Goal: Task Accomplishment & Management: Manage account settings

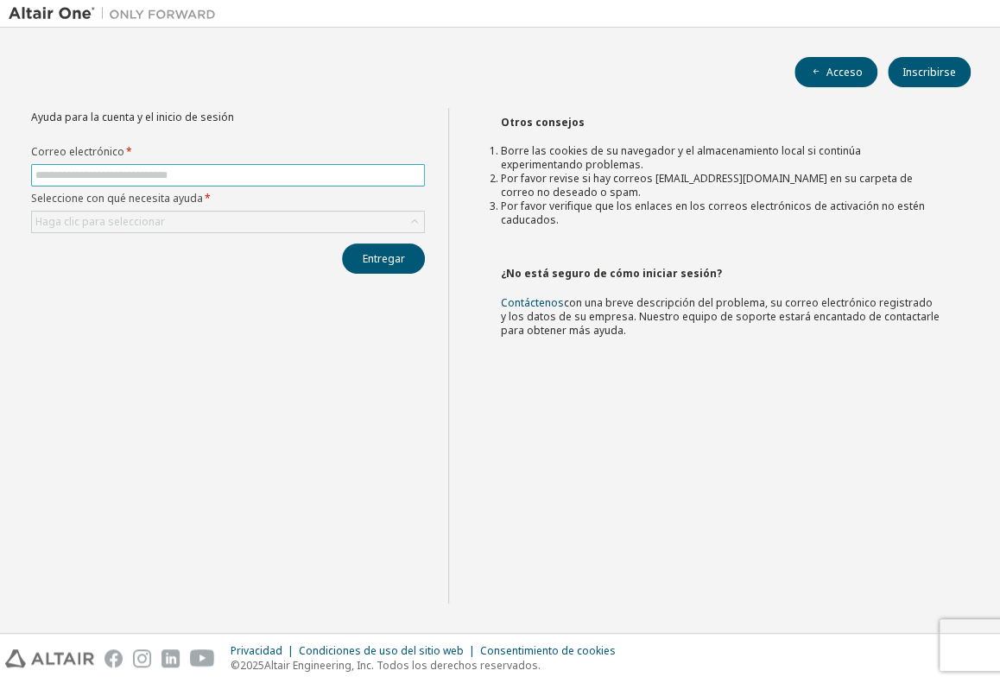
click at [107, 179] on input "text" at bounding box center [227, 175] width 385 height 14
click at [785, 561] on div "Otros consejos Borre las cookies de su navegador y el almacenamiento local si c…" at bounding box center [720, 356] width 544 height 496
click at [249, 174] on input "text" at bounding box center [227, 175] width 385 height 14
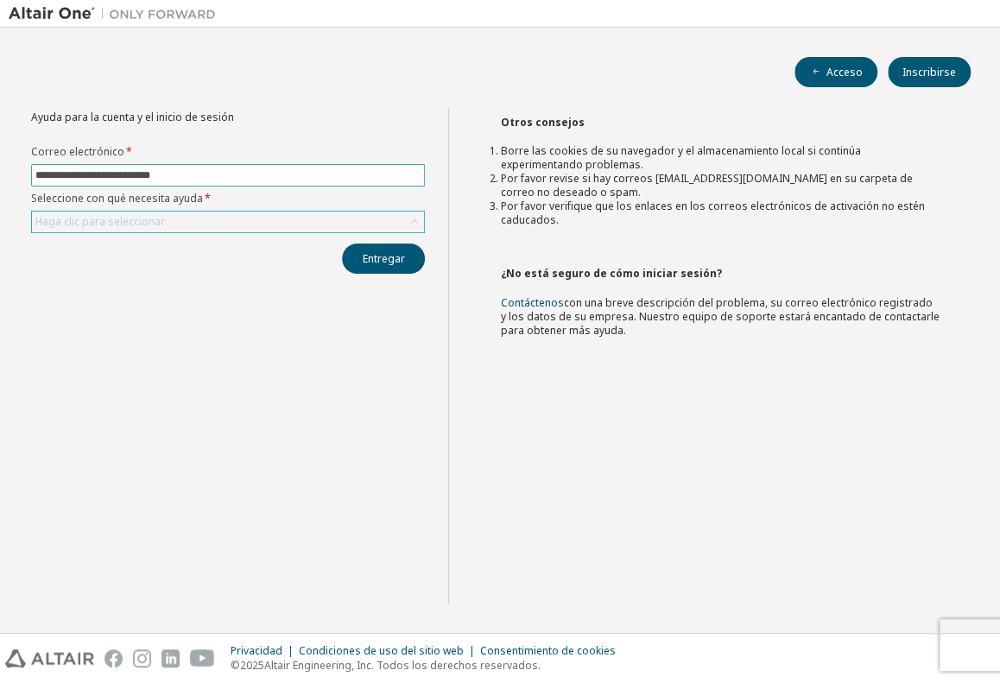
type input "**********"
click at [416, 220] on icon at bounding box center [414, 221] width 17 height 17
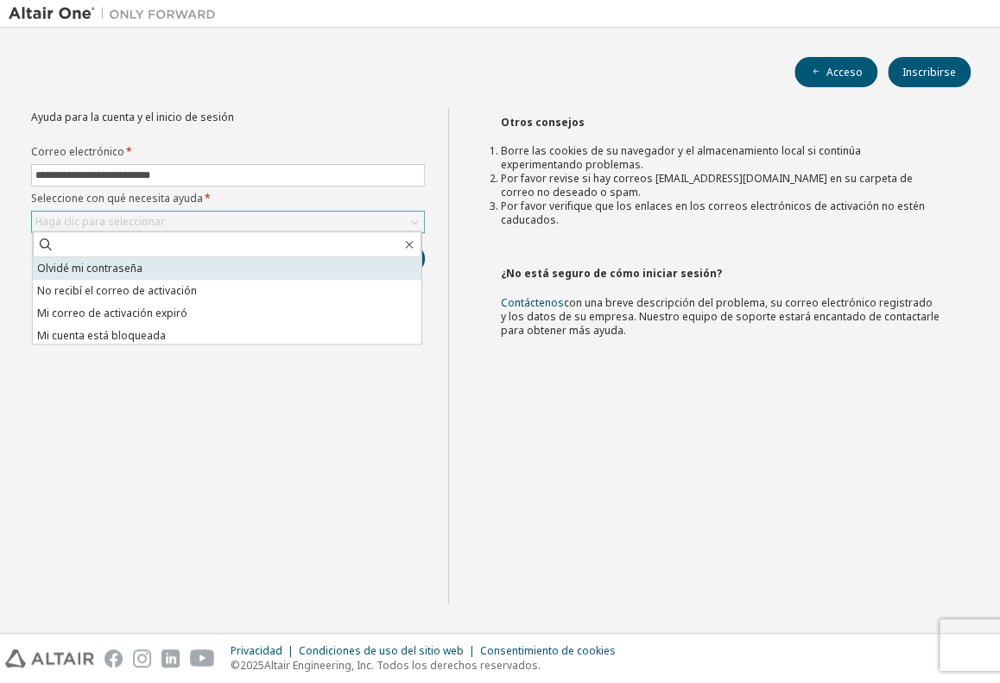
click at [350, 264] on li "Olvidé mi contraseña" at bounding box center [227, 268] width 388 height 22
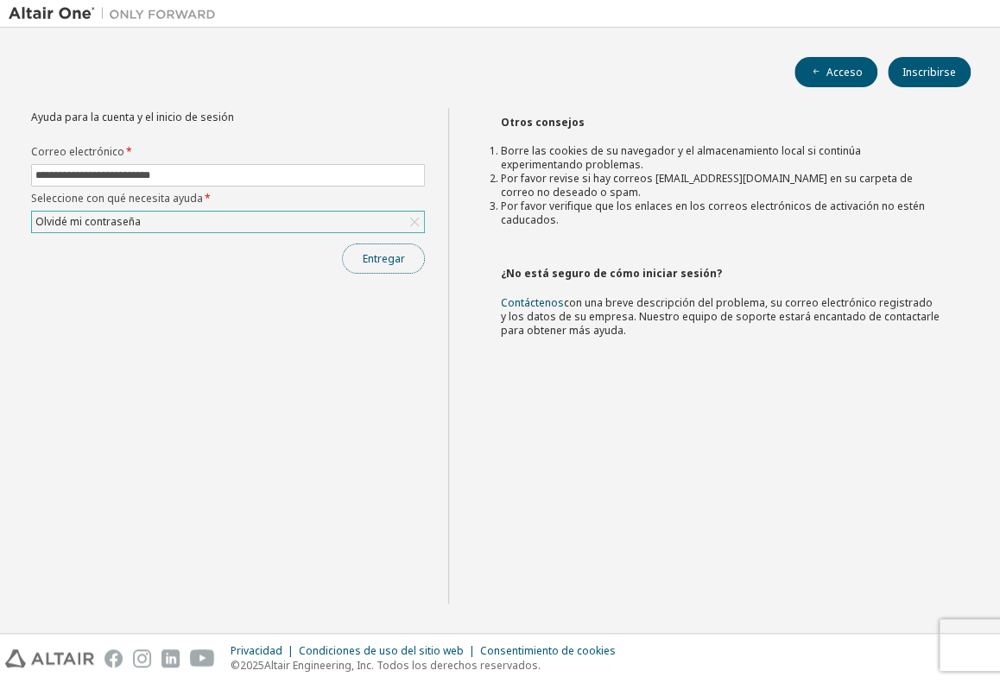
click at [388, 266] on button "Entregar" at bounding box center [383, 258] width 83 height 30
